Goal: Task Accomplishment & Management: Manage account settings

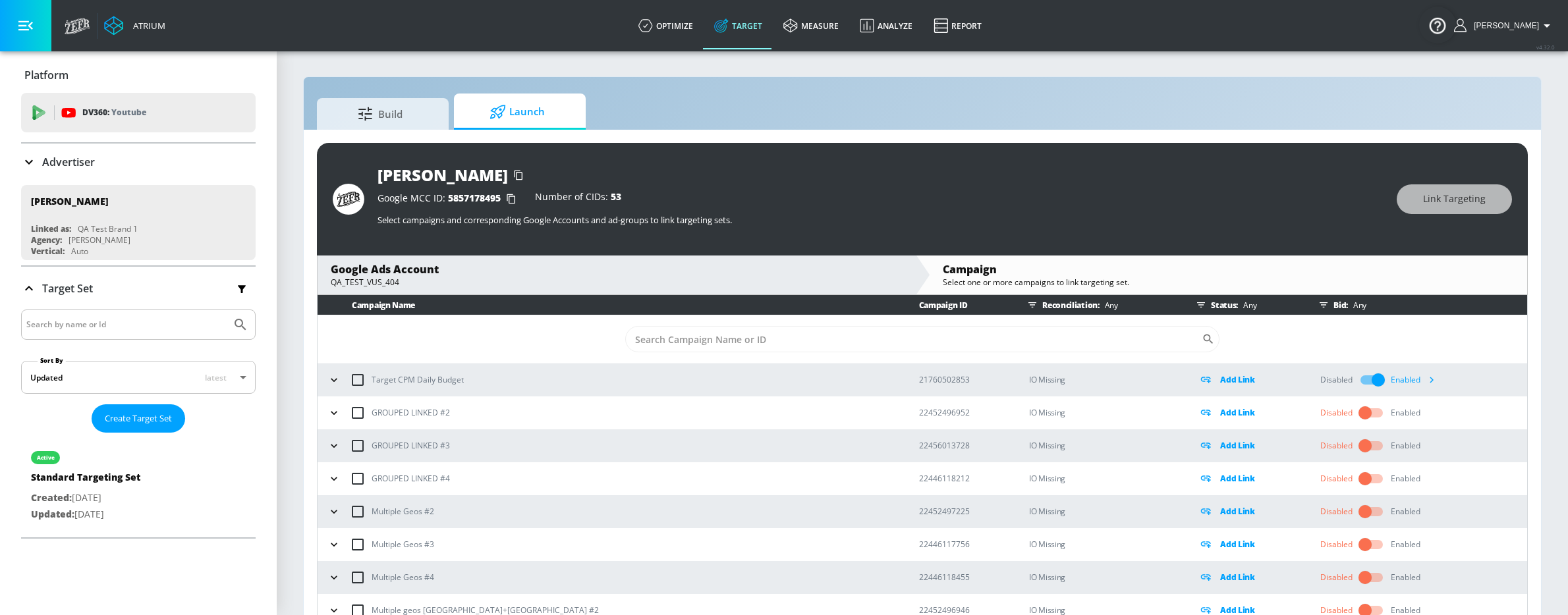
click at [1425, 384] on icon "button" at bounding box center [1431, 379] width 13 height 13
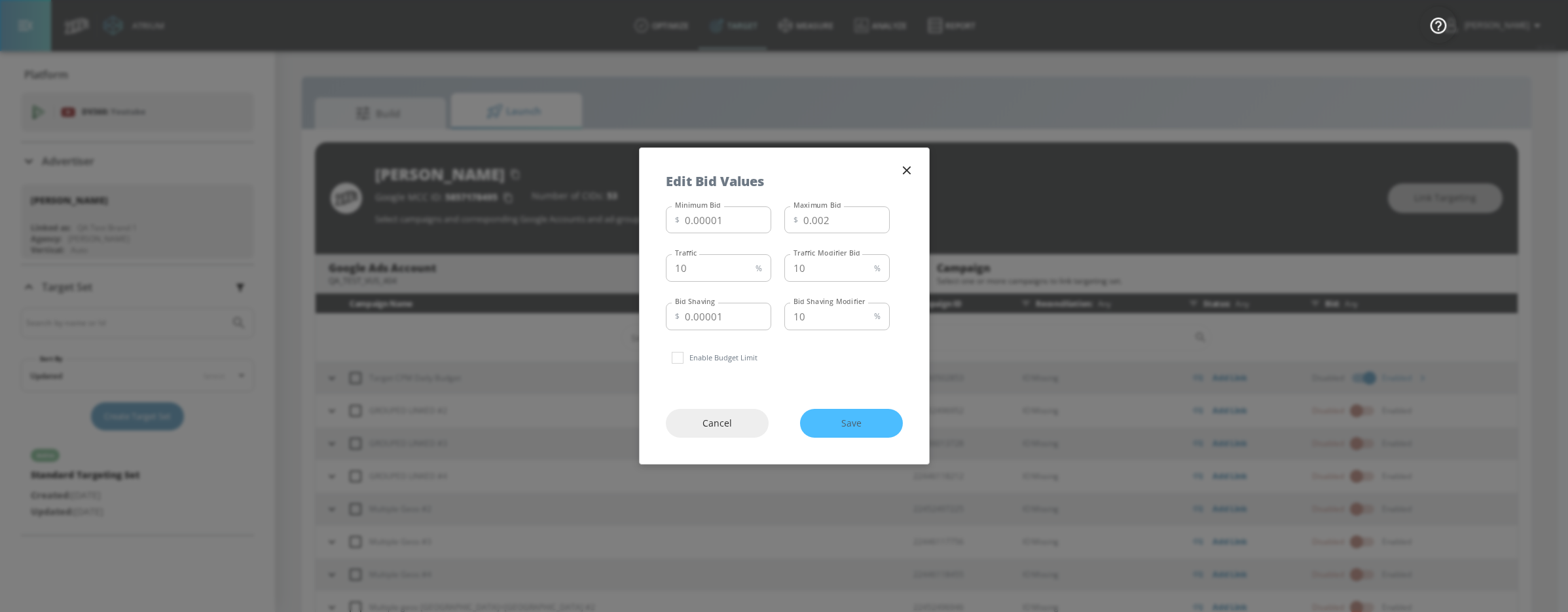
click at [697, 361] on p "Enable Budget Limit" at bounding box center [723, 358] width 68 height 13
click at [678, 359] on input "checkbox" at bounding box center [677, 357] width 23 height 23
checkbox input "true"
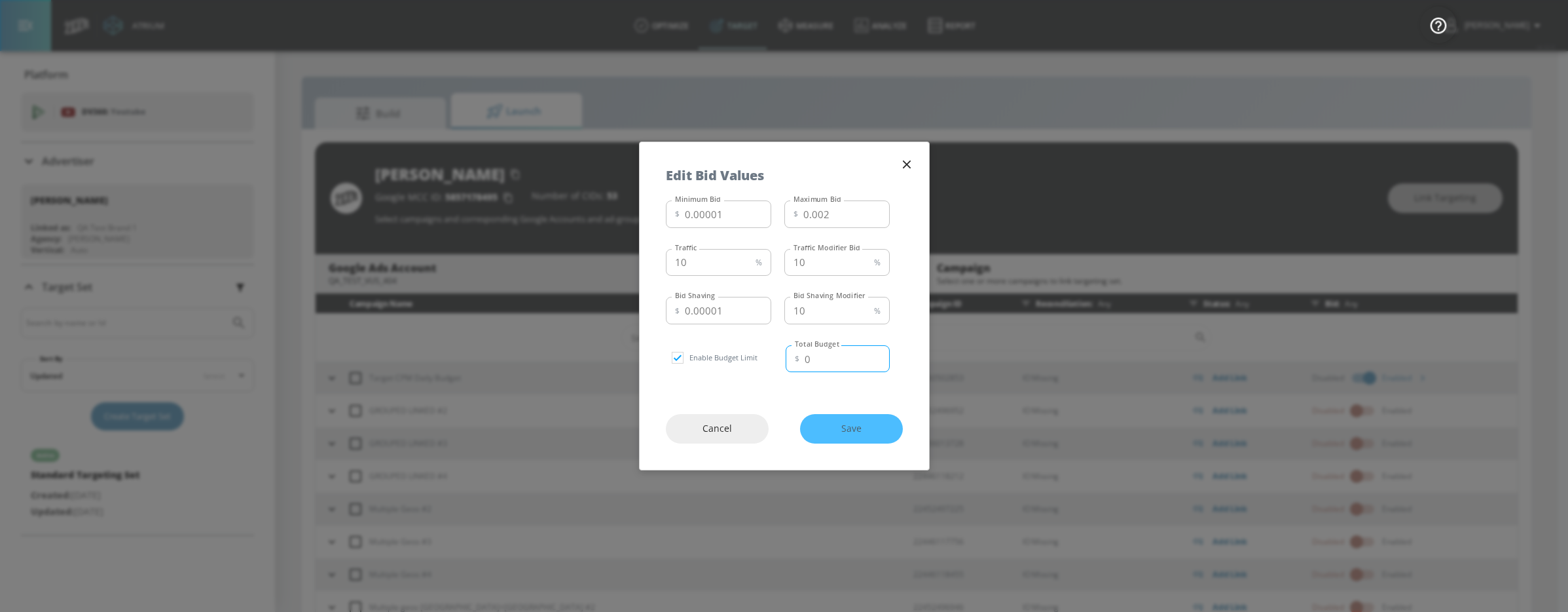
click at [824, 365] on input "0" at bounding box center [847, 359] width 85 height 28
drag, startPoint x: 813, startPoint y: 363, endPoint x: 801, endPoint y: 363, distance: 12.0
click at [800, 363] on div "$ 0 Total Budget" at bounding box center [838, 359] width 104 height 28
type input "123"
drag, startPoint x: 723, startPoint y: 431, endPoint x: 719, endPoint y: 370, distance: 61.1
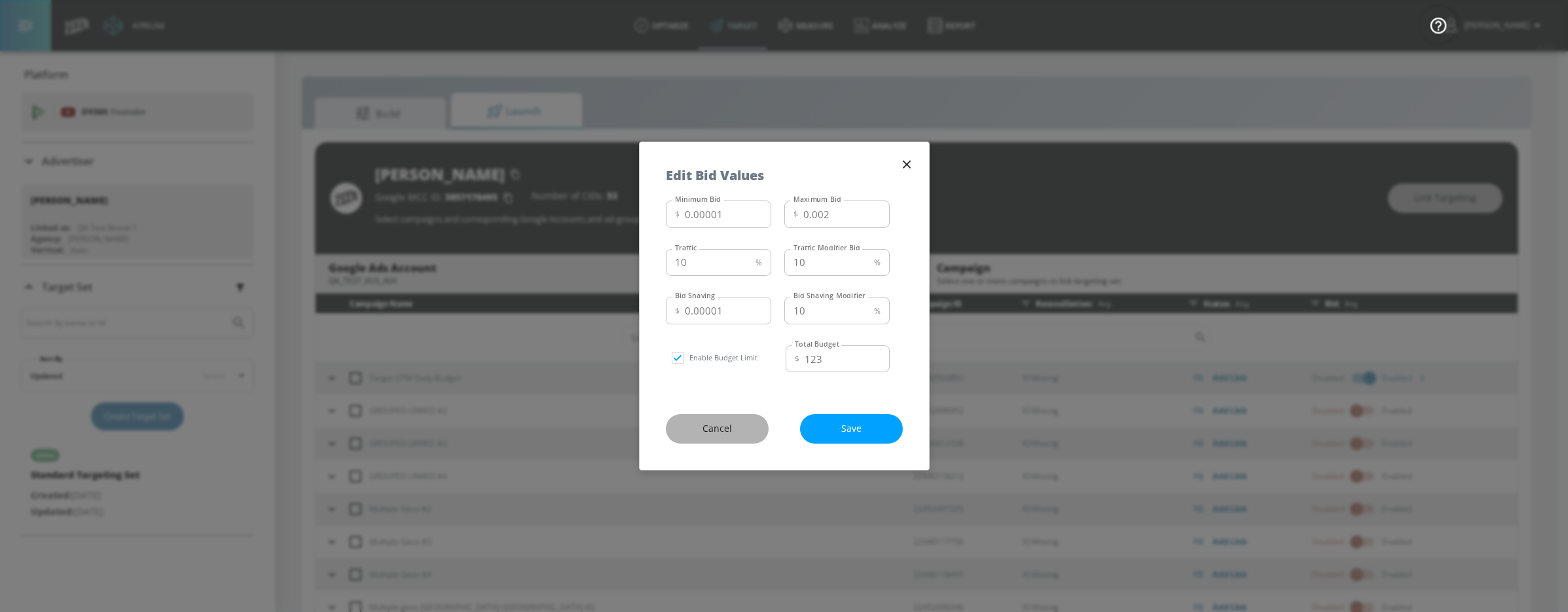
click at [722, 431] on span "Cancel" at bounding box center [717, 428] width 50 height 16
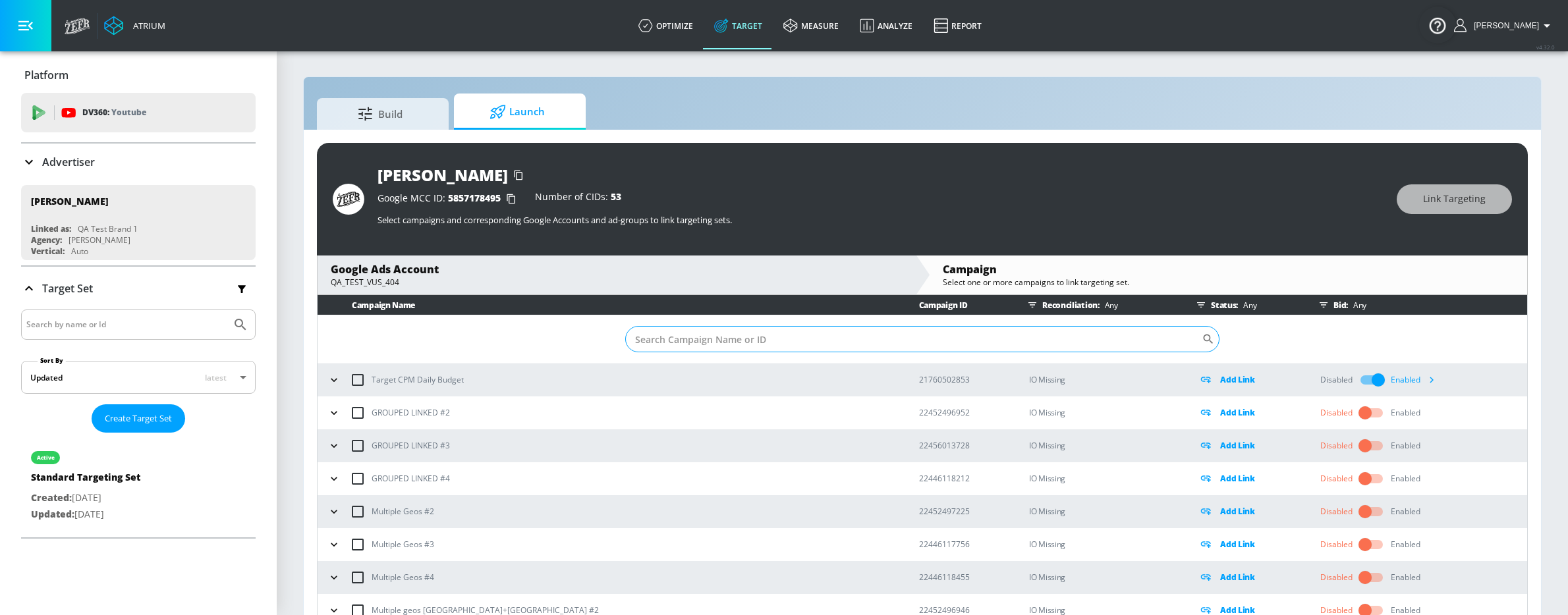
click at [747, 343] on input "Sort By" at bounding box center [914, 339] width 576 height 26
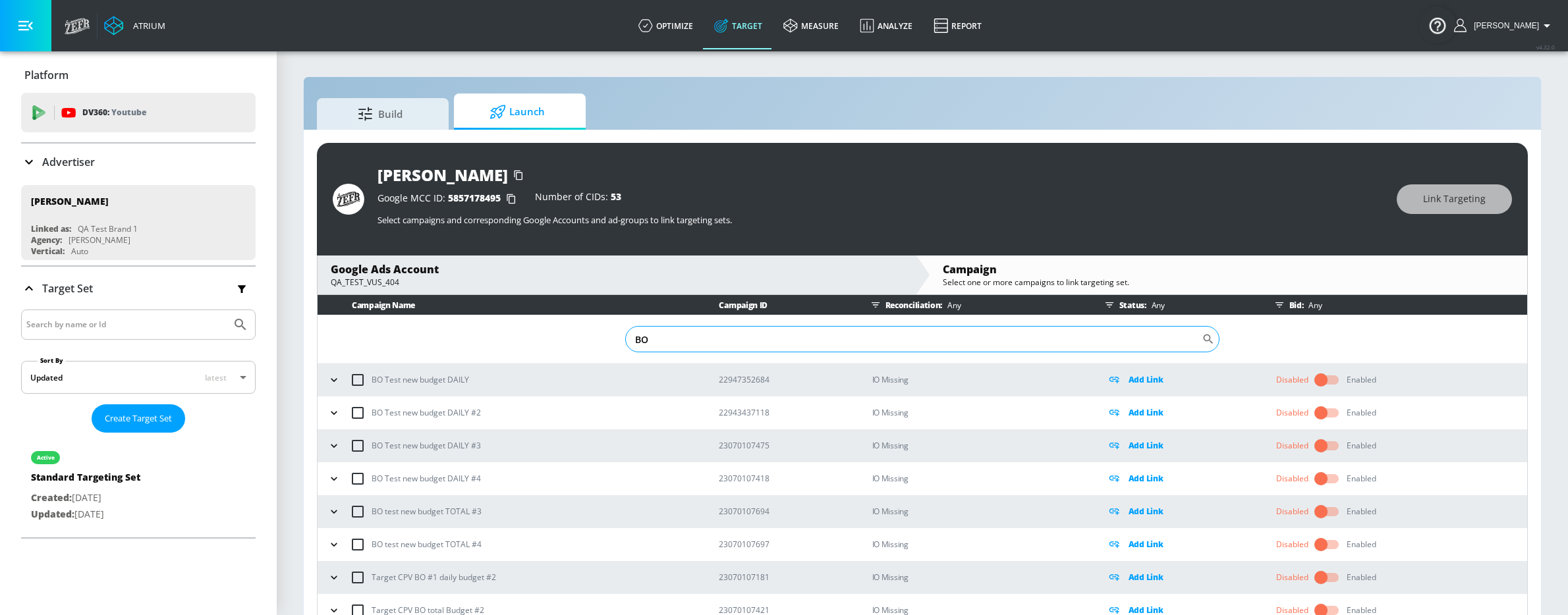
type input "BO"
click at [1322, 387] on input "checkbox" at bounding box center [1321, 379] width 75 height 25
click at [1315, 416] on input "checkbox" at bounding box center [1321, 412] width 75 height 25
click at [1318, 379] on input "checkbox" at bounding box center [1321, 379] width 75 height 25
click at [1320, 409] on input "checkbox" at bounding box center [1321, 412] width 75 height 25
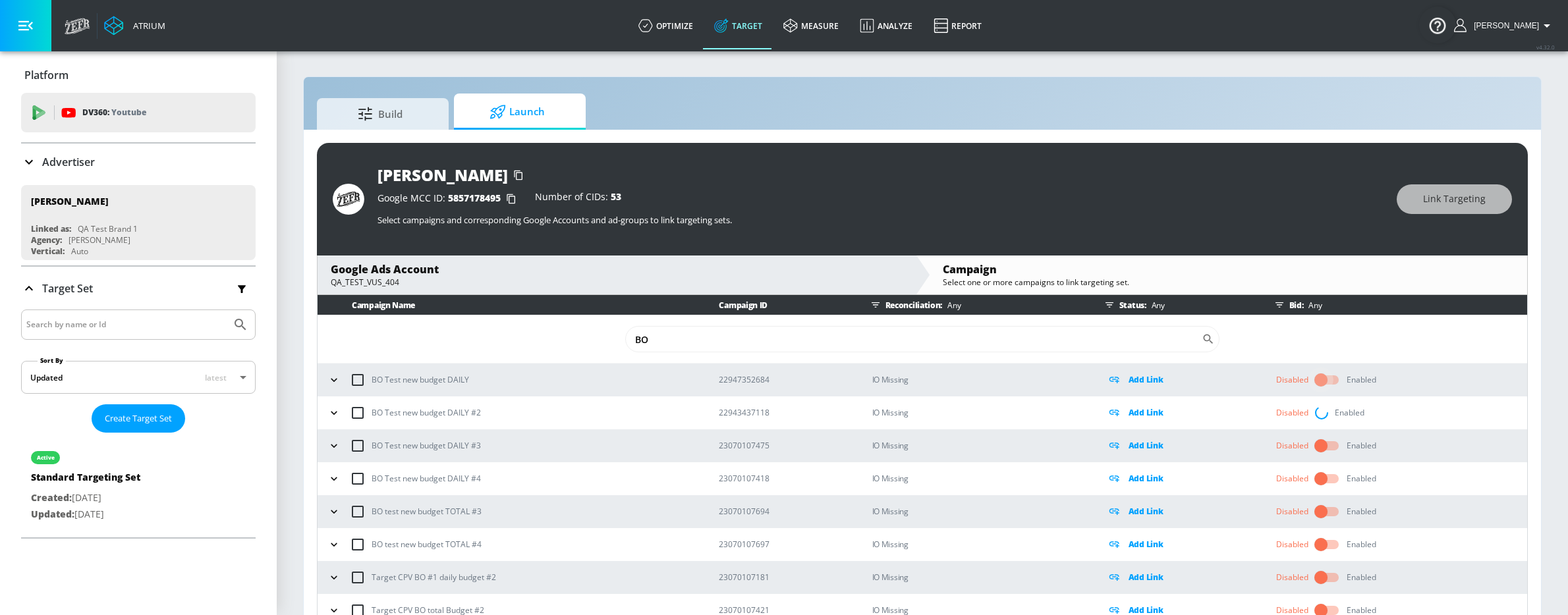
click at [1318, 379] on input "checkbox" at bounding box center [1321, 379] width 75 height 25
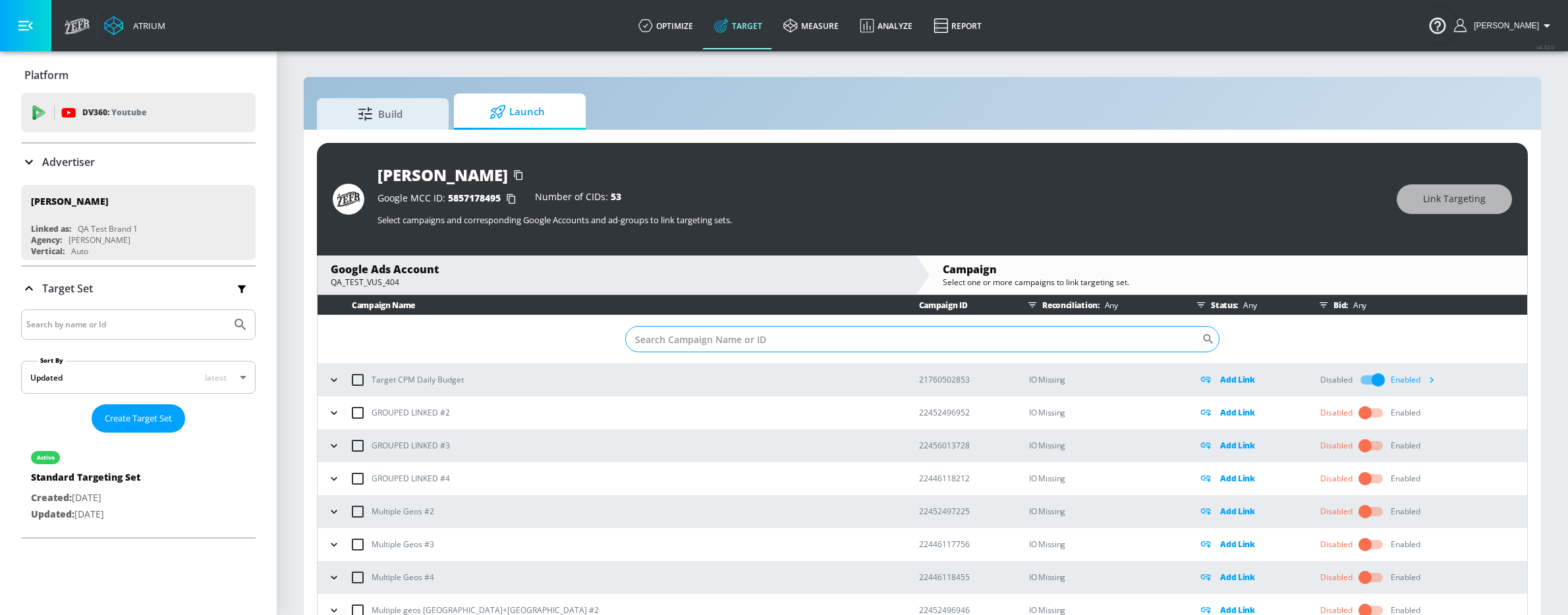
click at [787, 336] on input "Sort By" at bounding box center [914, 339] width 576 height 26
type input "bo"
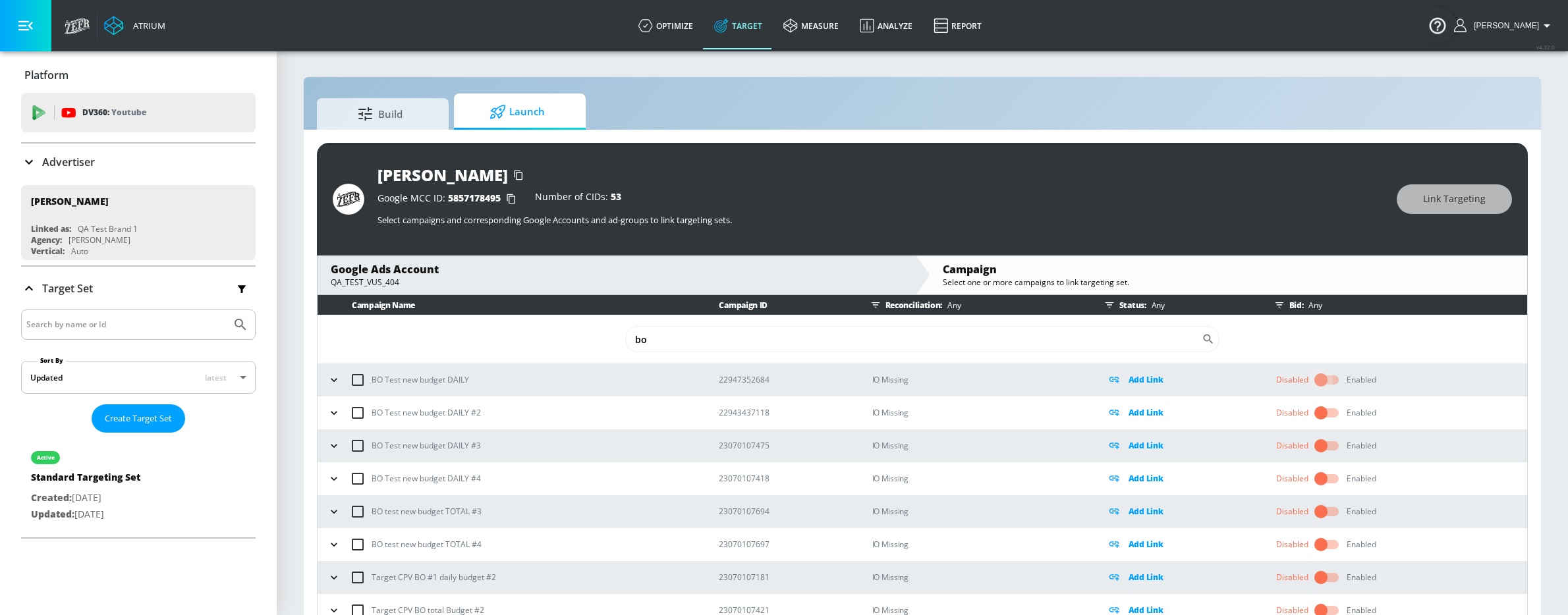
click at [1312, 382] on input "checkbox" at bounding box center [1321, 379] width 75 height 25
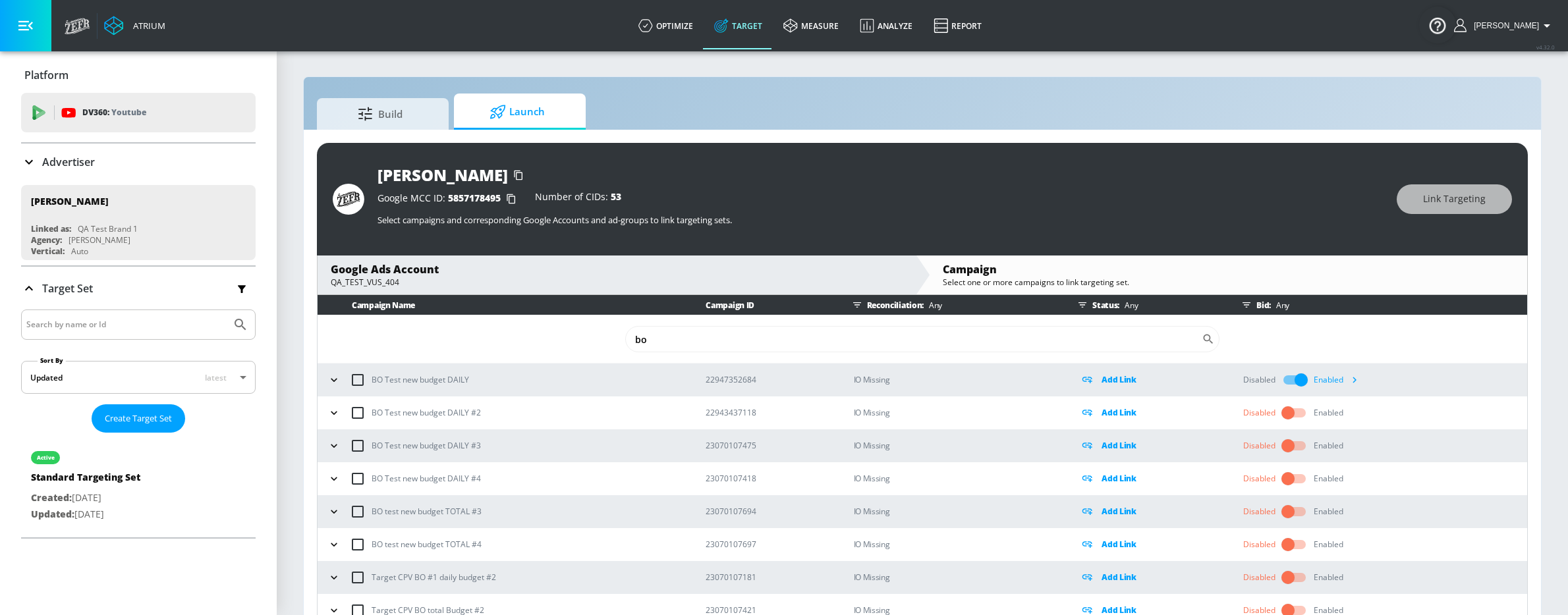
click at [1353, 380] on icon "button" at bounding box center [1355, 380] width 4 height 6
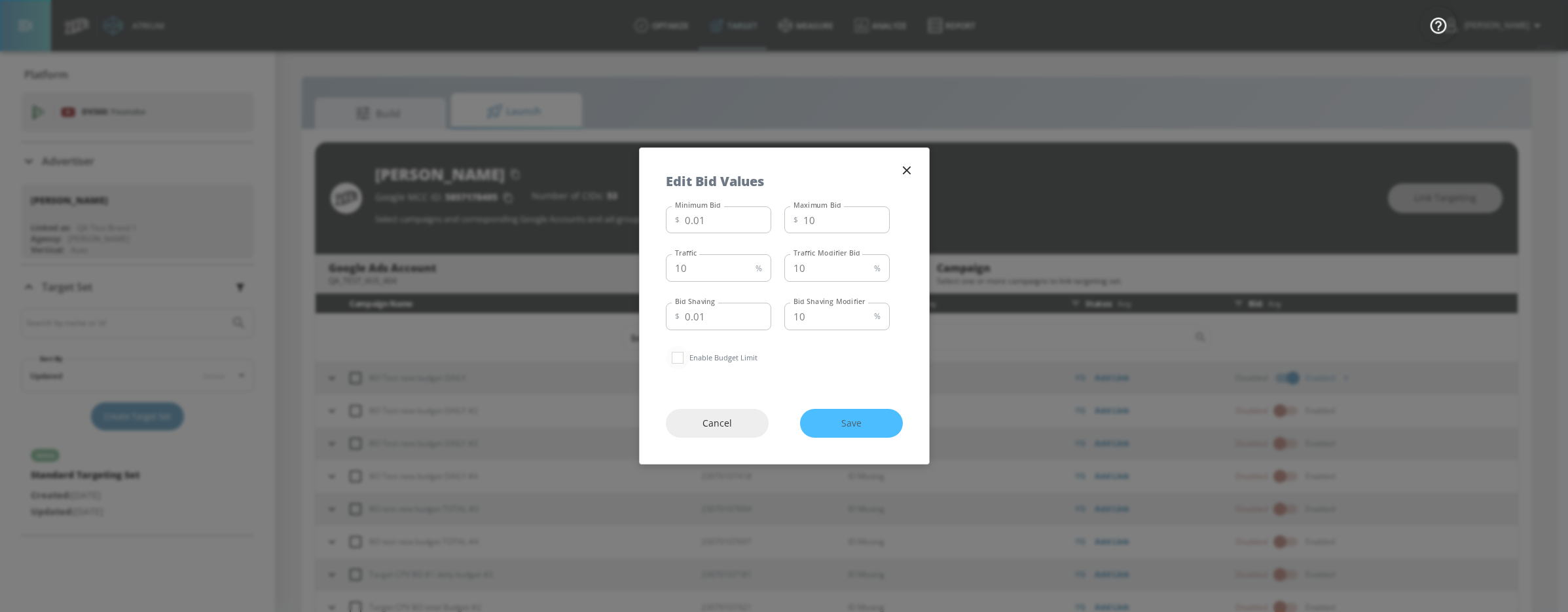
click at [687, 352] on input "checkbox" at bounding box center [677, 357] width 23 height 23
checkbox input "true"
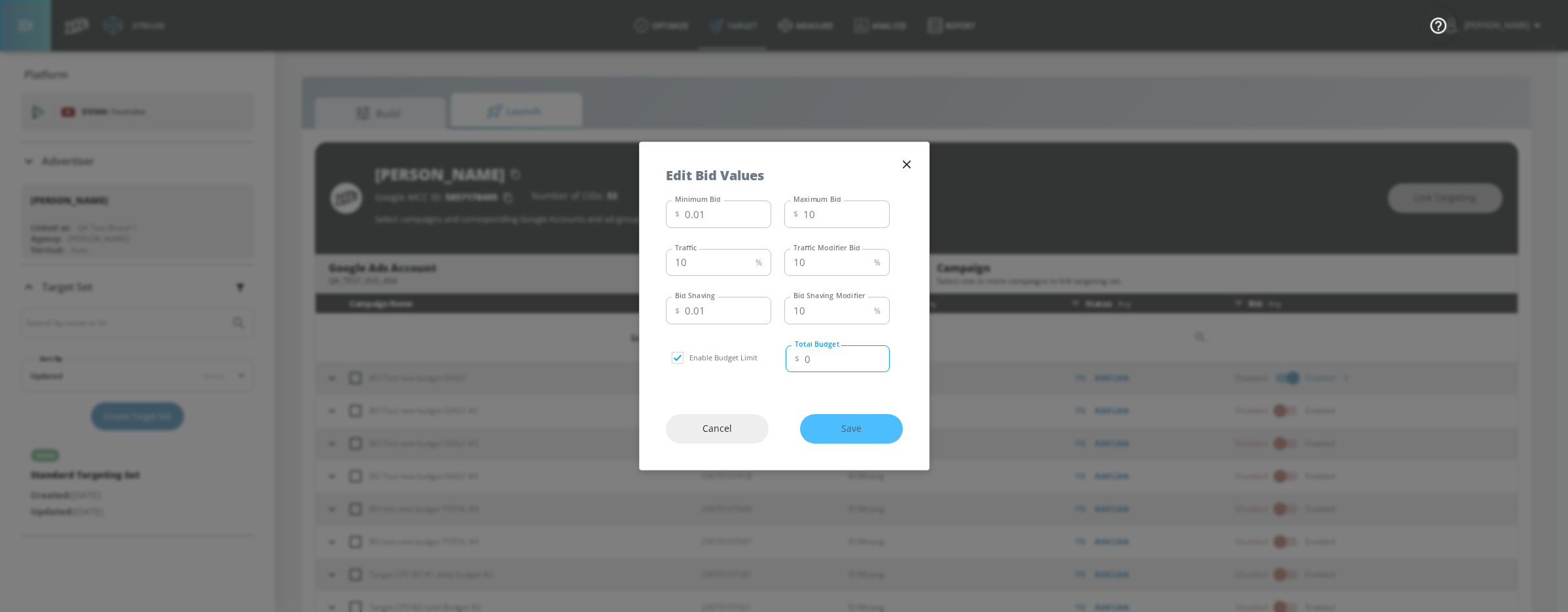
click at [818, 359] on input "0" at bounding box center [847, 359] width 85 height 28
drag, startPoint x: 817, startPoint y: 359, endPoint x: 803, endPoint y: 359, distance: 14.0
click at [803, 359] on div "$ 0 Total Budget" at bounding box center [838, 359] width 104 height 28
type input "123"
click at [836, 428] on span "Save" at bounding box center [851, 428] width 50 height 16
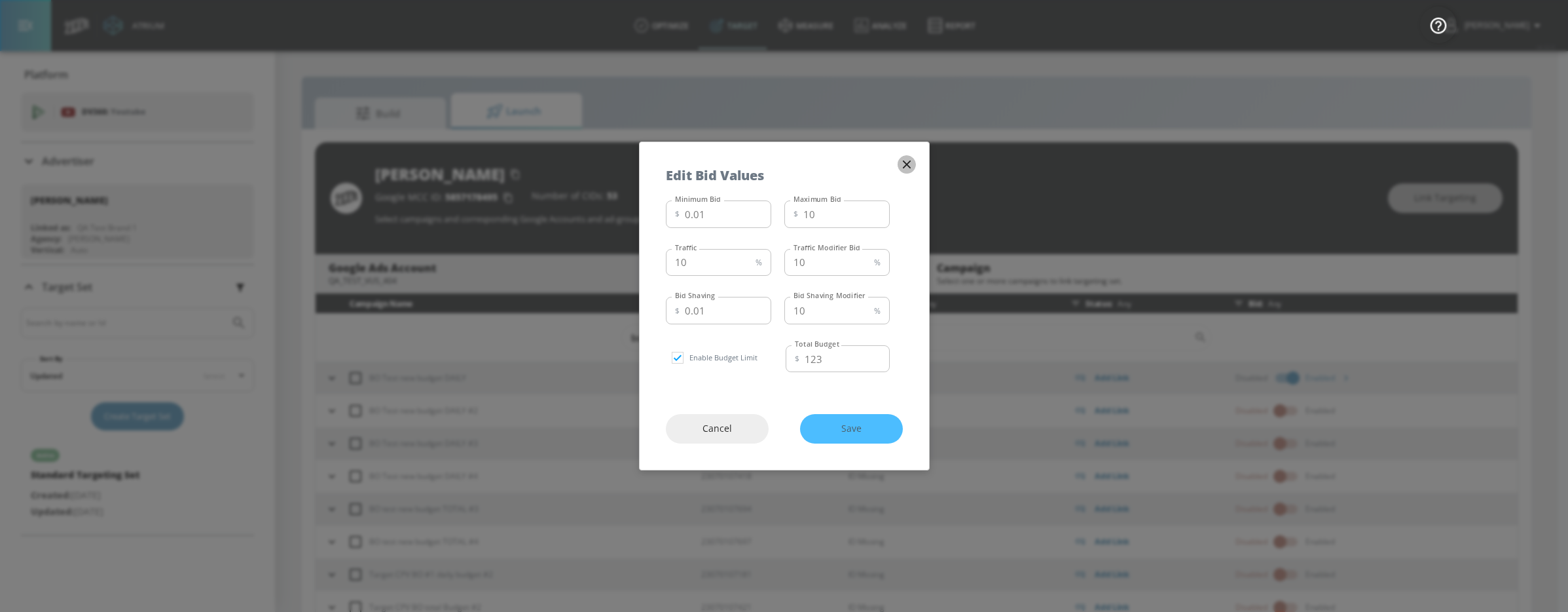
click at [907, 163] on icon "button" at bounding box center [906, 164] width 8 height 8
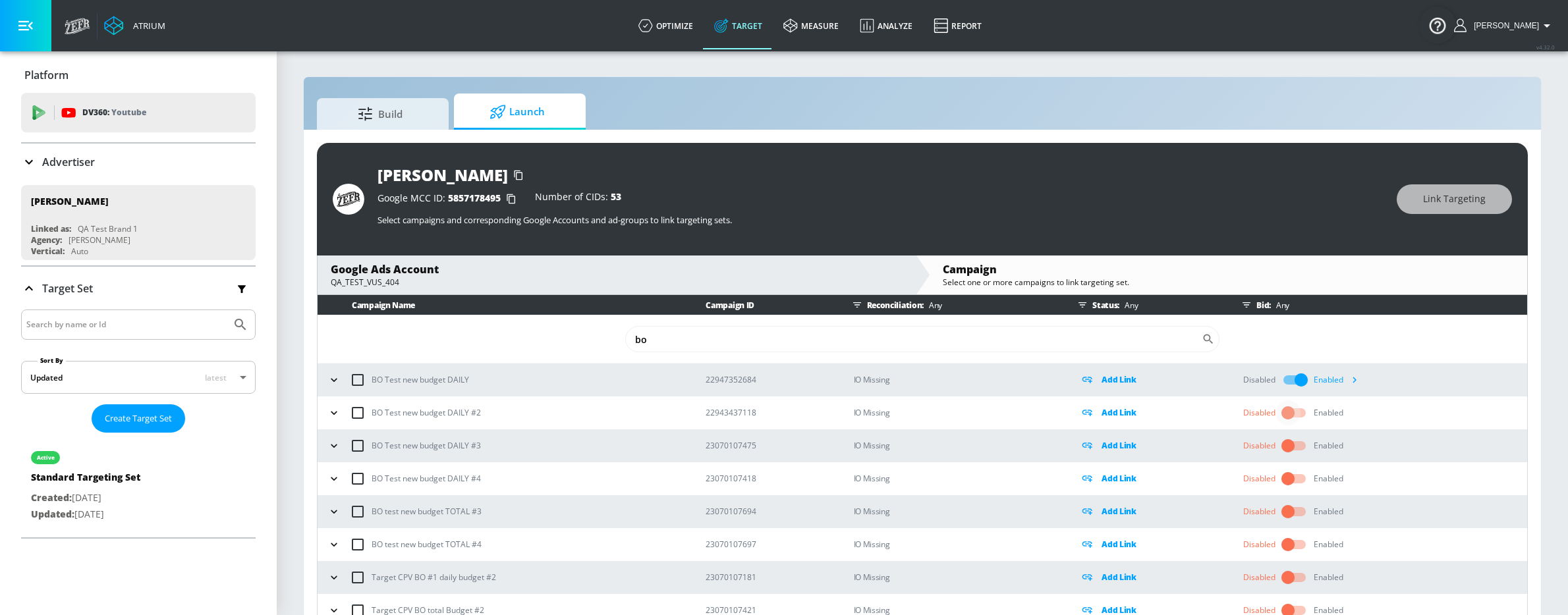
click at [1286, 403] on input "checkbox" at bounding box center [1288, 412] width 75 height 25
click at [1353, 414] on icon "button" at bounding box center [1355, 413] width 4 height 6
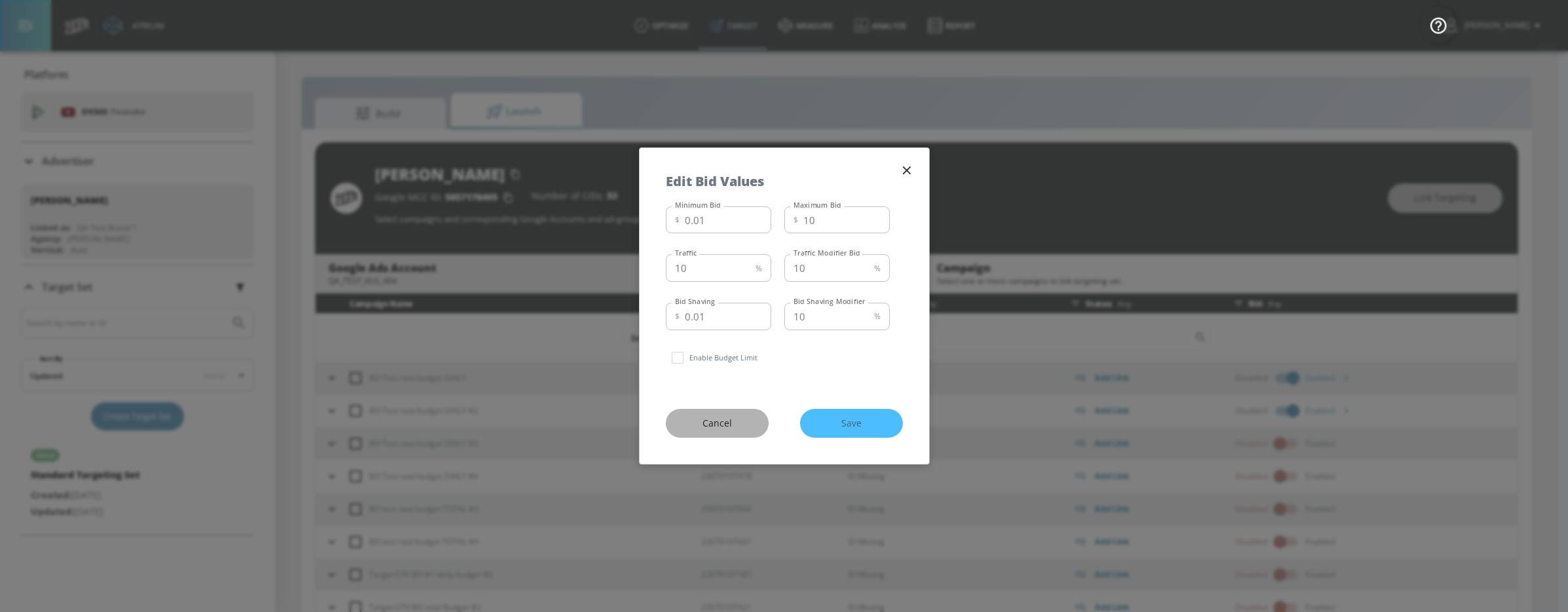
drag, startPoint x: 712, startPoint y: 419, endPoint x: 829, endPoint y: 428, distance: 117.3
click at [712, 419] on span "Cancel" at bounding box center [717, 424] width 50 height 16
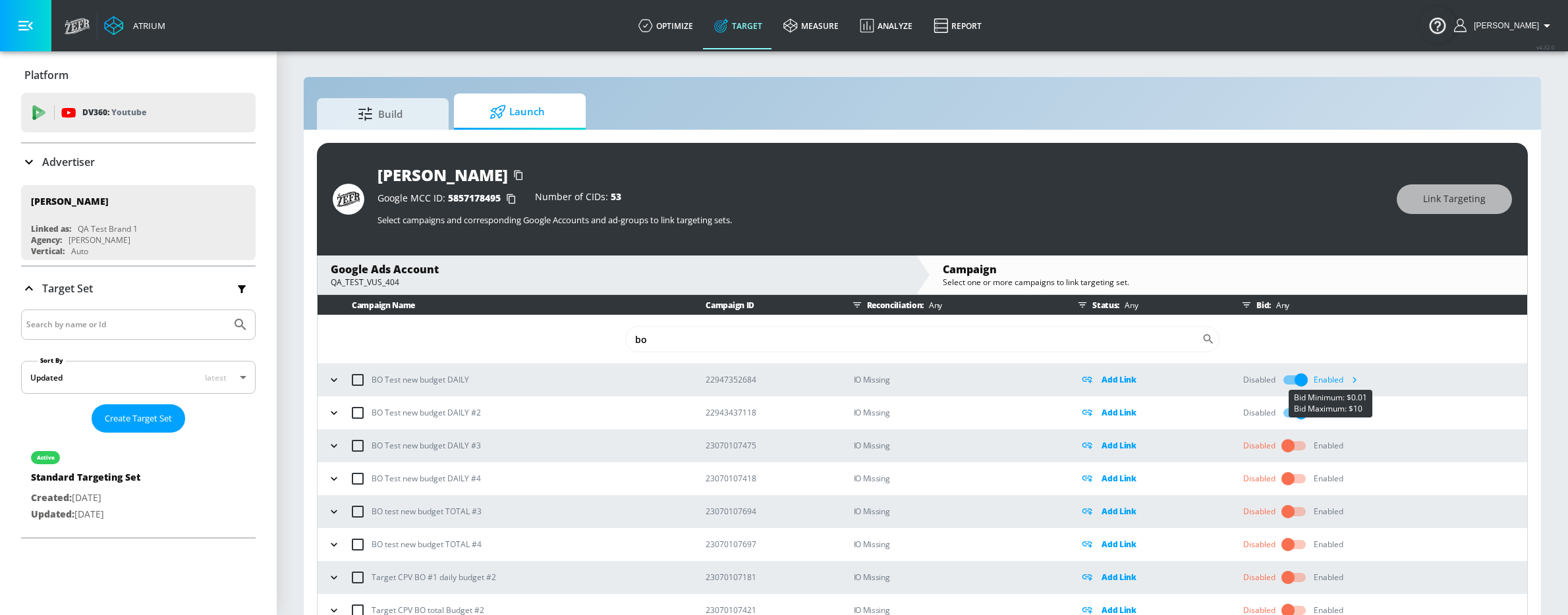
click at [1352, 381] on icon "button" at bounding box center [1354, 379] width 13 height 13
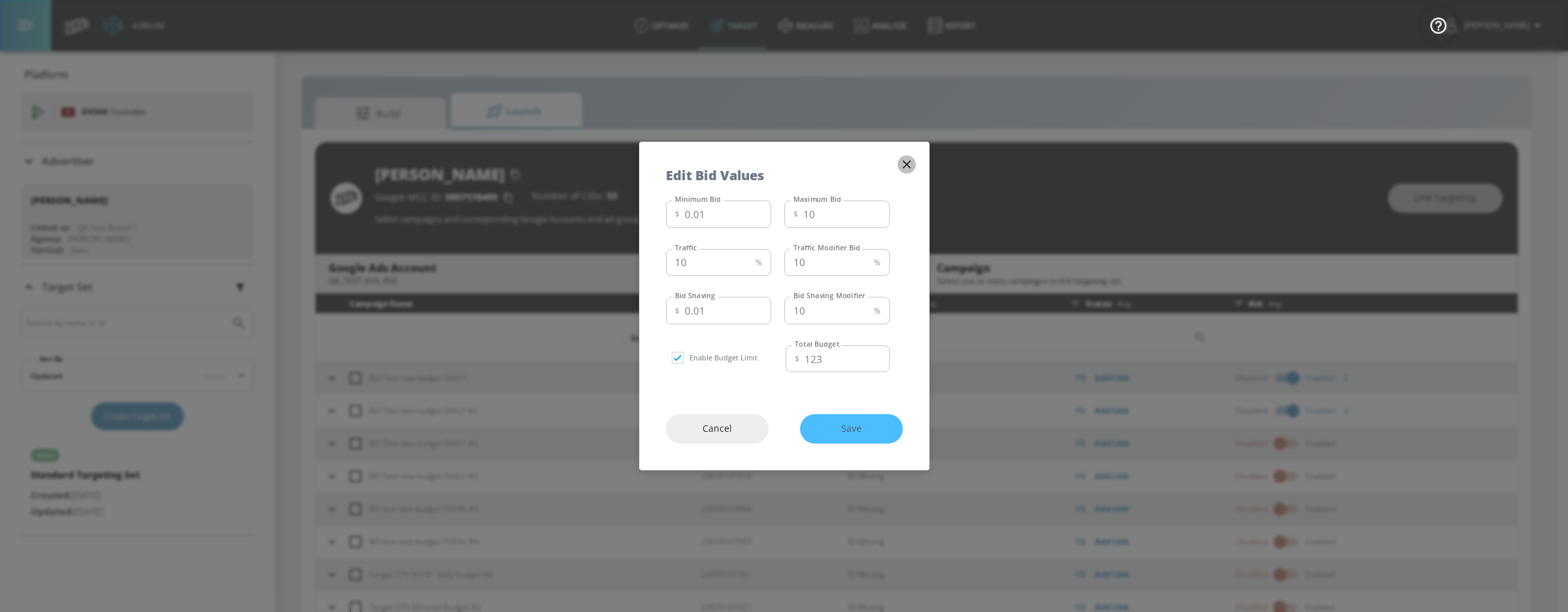
drag, startPoint x: 904, startPoint y: 164, endPoint x: 918, endPoint y: 157, distance: 15.7
click at [904, 164] on icon "button" at bounding box center [906, 164] width 14 height 14
